Goal: Go to known website: Access a specific website the user already knows

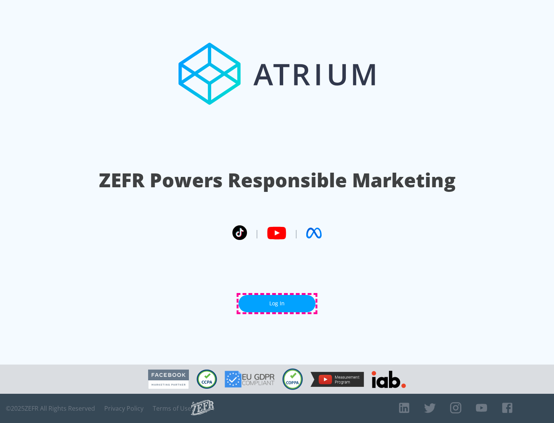
click at [277, 303] on link "Log In" at bounding box center [276, 303] width 77 height 17
